Goal: Find specific page/section: Find specific page/section

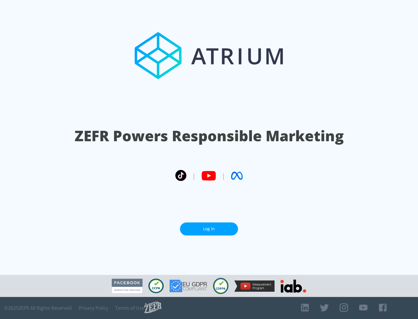
click at [209, 227] on link "Log In" at bounding box center [209, 229] width 58 height 13
